Goal: Information Seeking & Learning: Find specific page/section

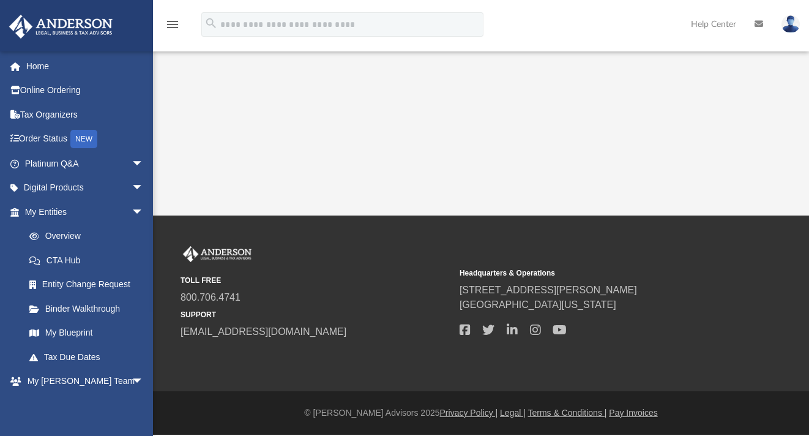
click at [347, 159] on div "App [EMAIL_ADDRESS][DOMAIN_NAME] Sign Out [EMAIL_ADDRESS][DOMAIN_NAME] Home Onl…" at bounding box center [404, 107] width 809 height 215
click at [56, 327] on link "My Blueprint" at bounding box center [89, 333] width 145 height 24
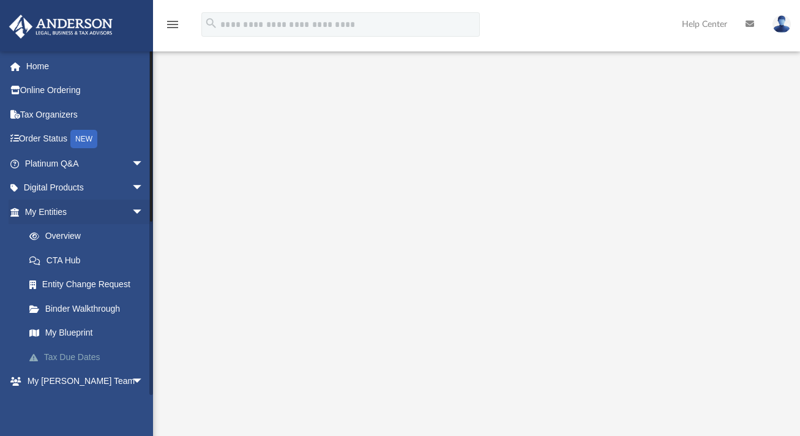
click at [73, 353] on link "Tax Due Dates" at bounding box center [89, 356] width 145 height 24
